Goal: Find specific page/section

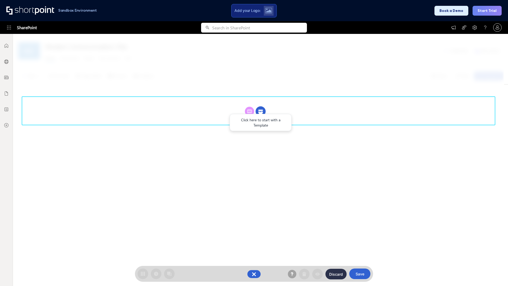
click at [261, 111] on circle at bounding box center [261, 111] width 10 height 10
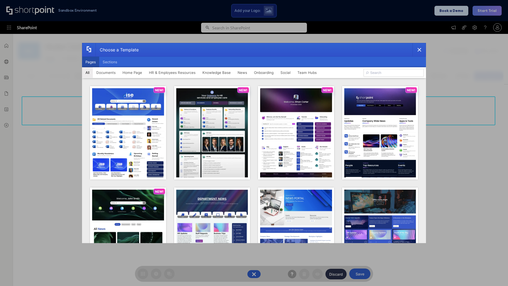
click at [91, 62] on button "Pages" at bounding box center [90, 62] width 17 height 11
type input "HR 2"
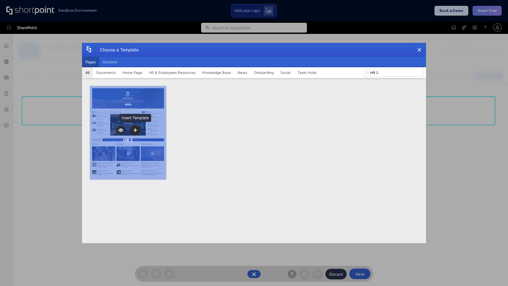
click at [135, 130] on icon "template selector" at bounding box center [135, 130] width 4 height 4
